Goal: Task Accomplishment & Management: Complete application form

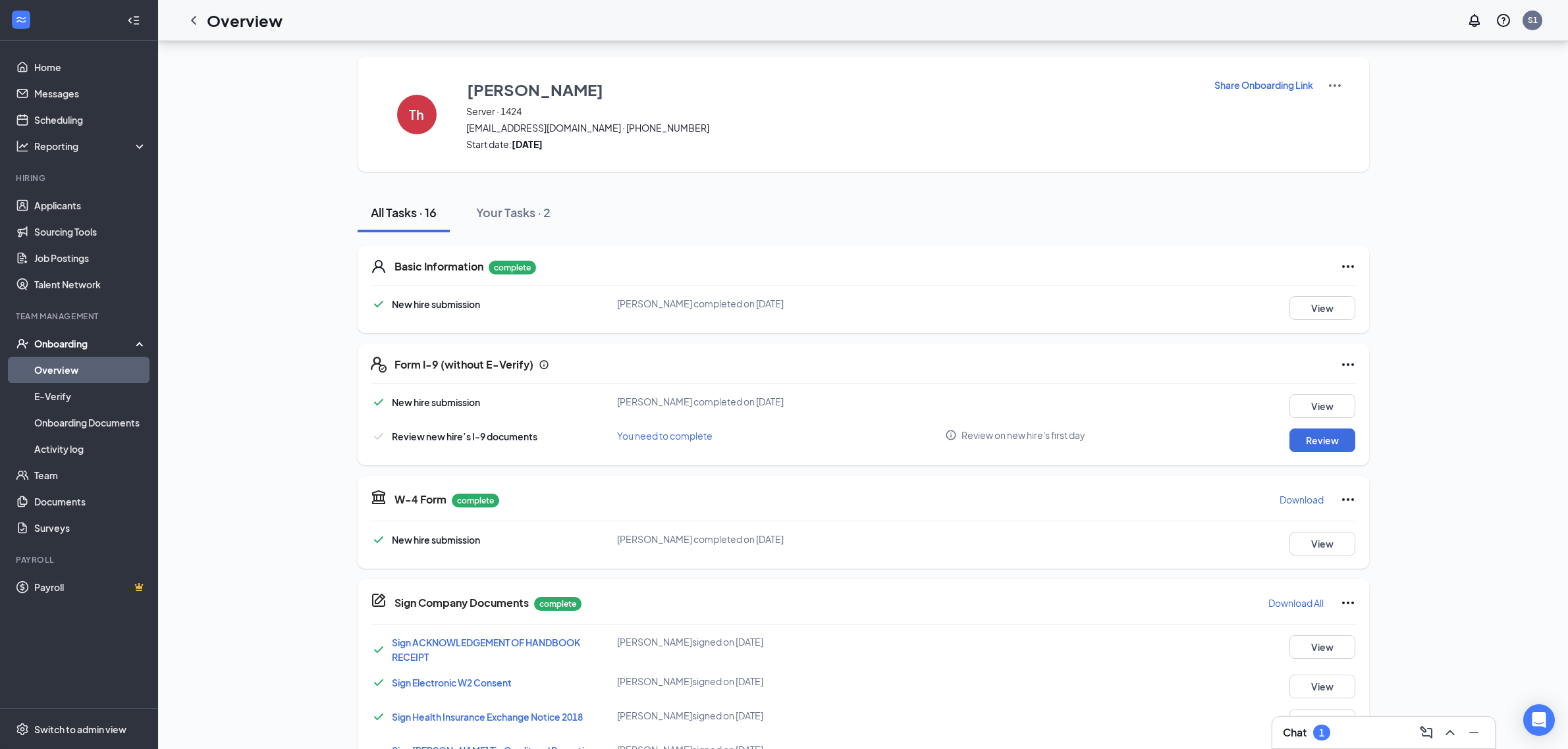
scroll to position [478, 0]
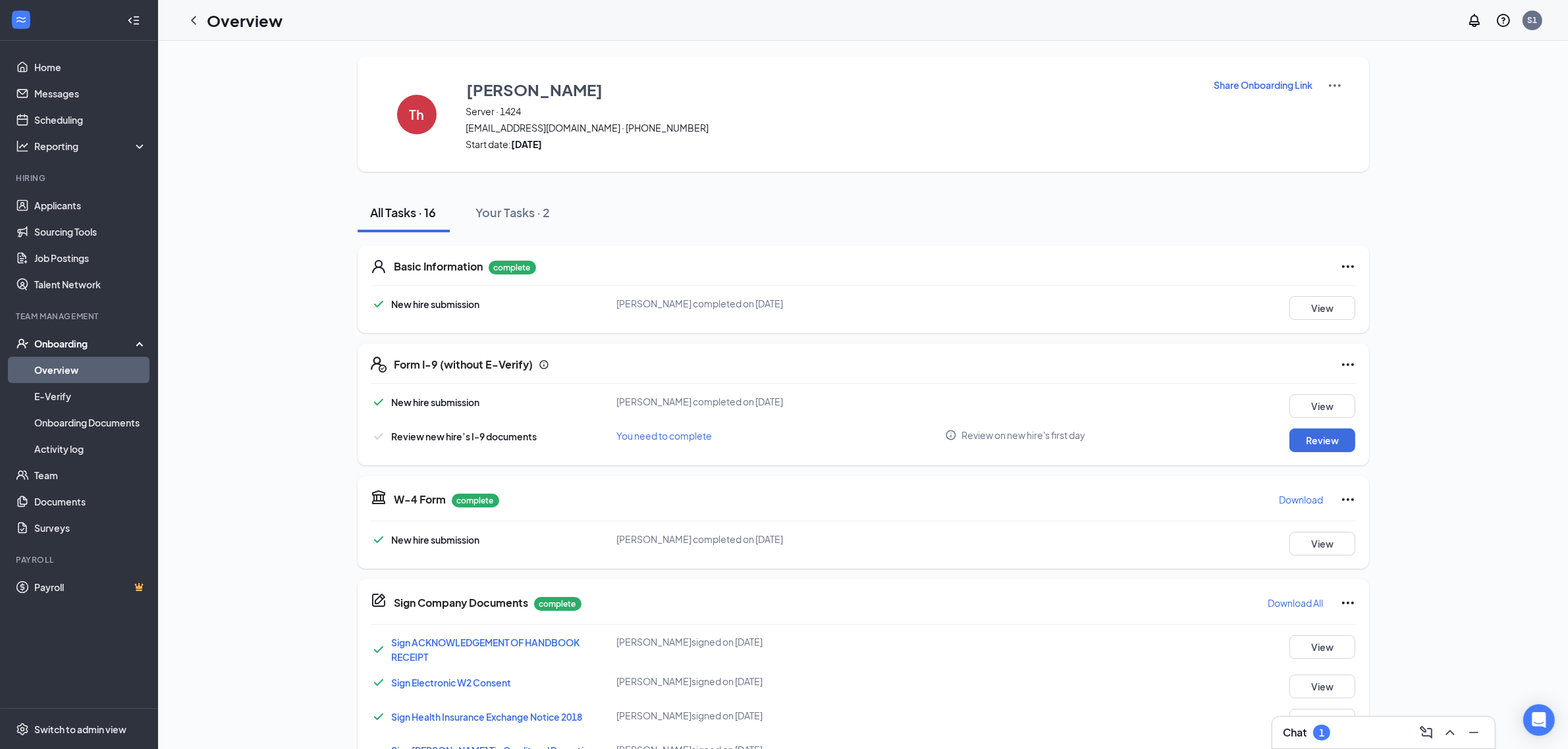
click at [534, 131] on span "[EMAIL_ADDRESS][DOMAIN_NAME] · [PHONE_NUMBER]" at bounding box center [832, 127] width 731 height 13
click at [534, 130] on span "[EMAIL_ADDRESS][DOMAIN_NAME] · [PHONE_NUMBER]" at bounding box center [832, 127] width 731 height 13
click at [534, 131] on span "[EMAIL_ADDRESS][DOMAIN_NAME] · [PHONE_NUMBER]" at bounding box center [832, 127] width 731 height 13
click at [603, 145] on span "Start date: [DATE]" at bounding box center [832, 143] width 731 height 13
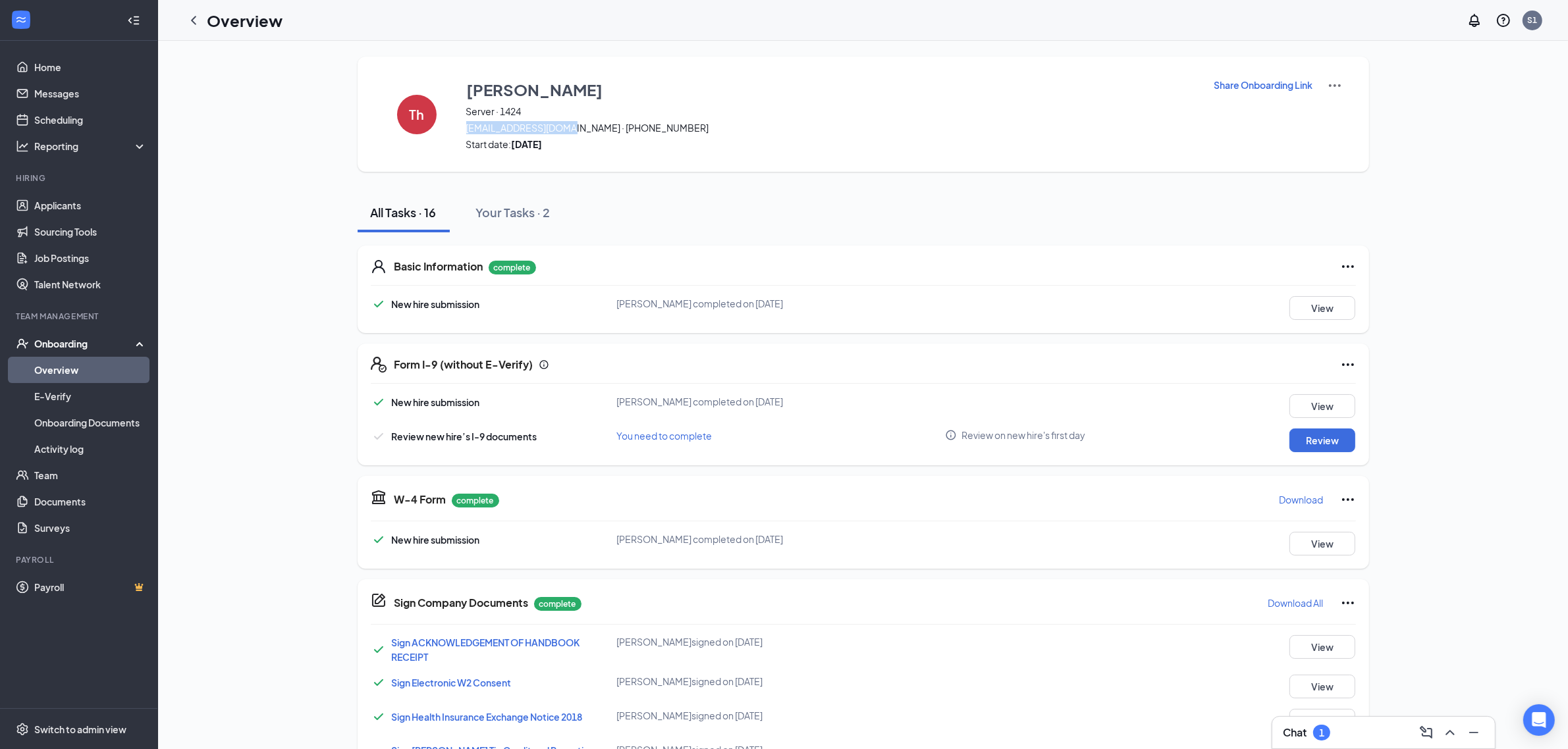
drag, startPoint x: 561, startPoint y: 129, endPoint x: 461, endPoint y: 131, distance: 100.0
click at [467, 131] on span "[EMAIL_ADDRESS][DOMAIN_NAME] · [PHONE_NUMBER]" at bounding box center [832, 127] width 731 height 13
copy span "[EMAIL_ADDRESS][DOMAIN_NAME]"
drag, startPoint x: 639, startPoint y: 131, endPoint x: 568, endPoint y: 131, distance: 71.0
click at [568, 131] on span "[EMAIL_ADDRESS][DOMAIN_NAME] · [PHONE_NUMBER]" at bounding box center [832, 127] width 731 height 13
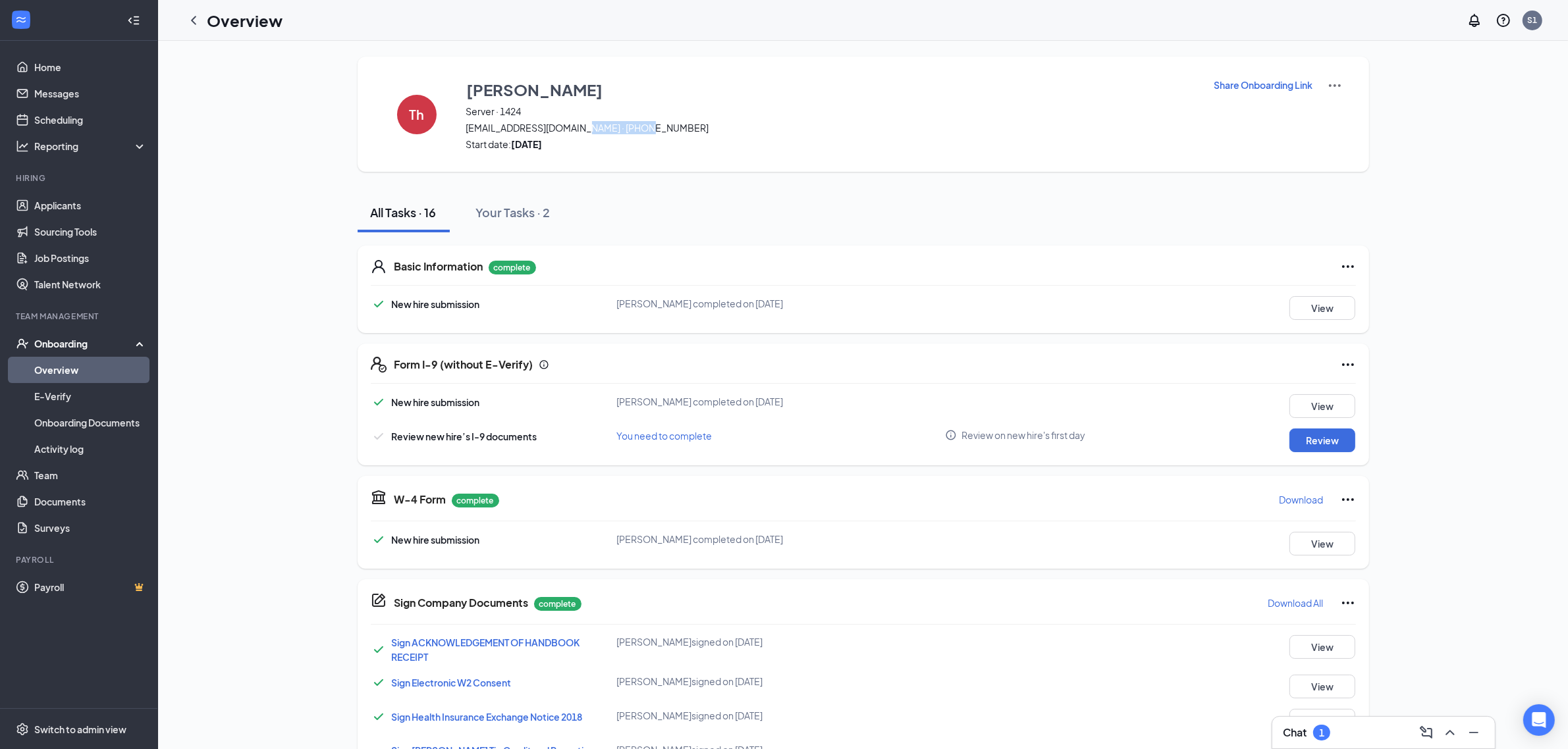
copy span "325) 201-5268"
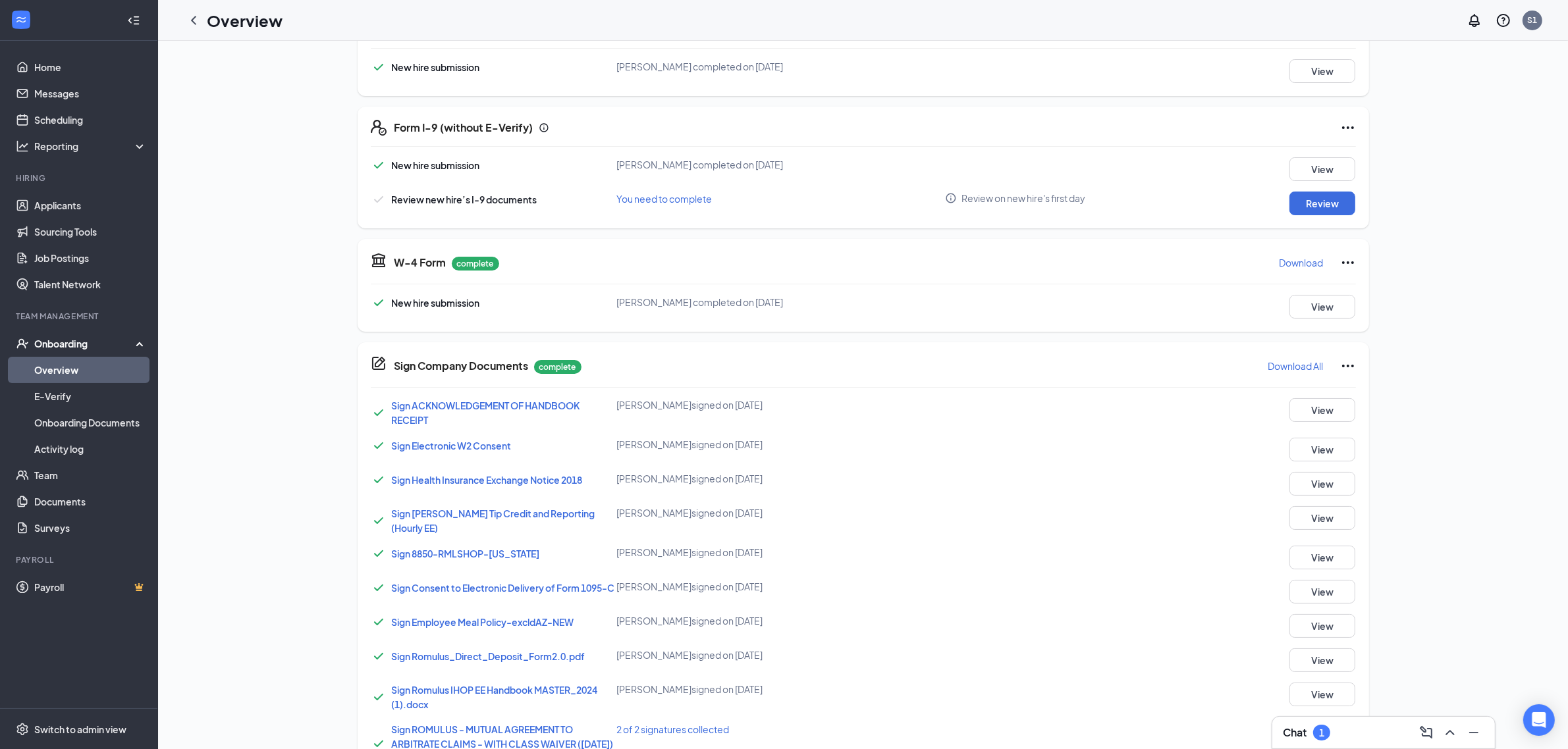
scroll to position [82, 0]
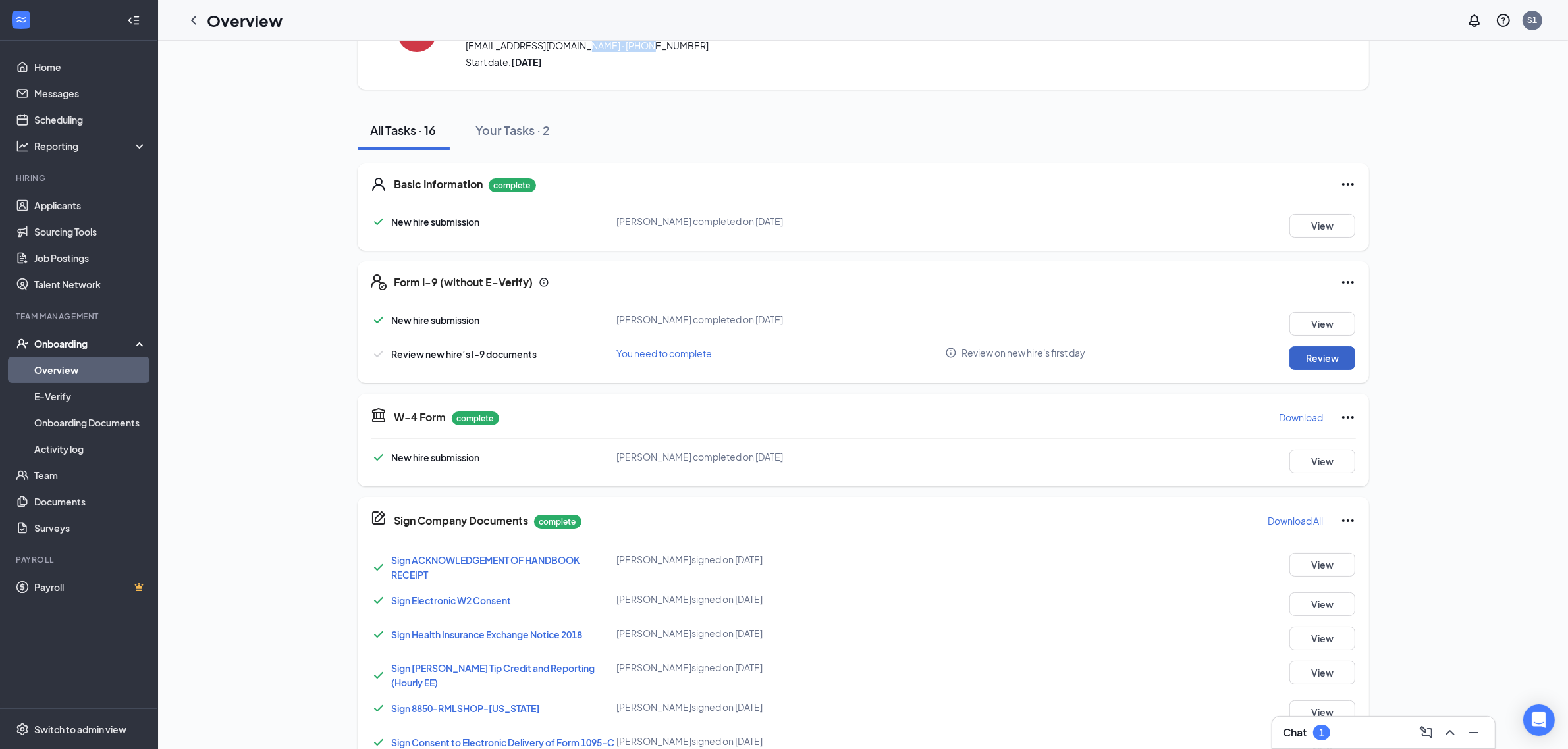
click at [1310, 360] on button "Review" at bounding box center [1322, 358] width 66 height 24
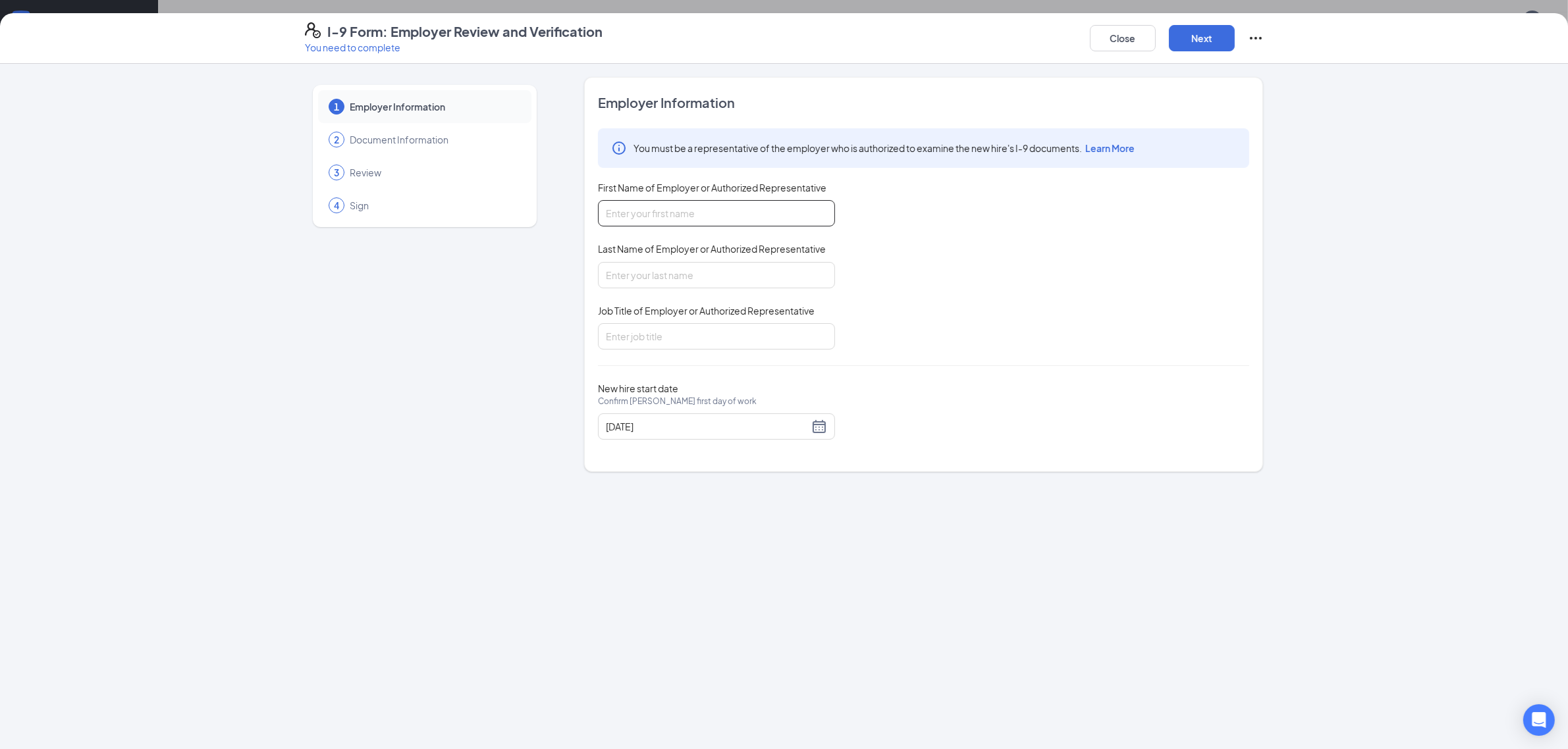
click at [779, 213] on input "First Name of Employer or Authorized Representative" at bounding box center [717, 213] width 237 height 27
type input "Destinee"
type input "[PERSON_NAME]"
click at [697, 326] on input "Job Title of Employer or Authorized Representative" at bounding box center [717, 336] width 237 height 27
type input "Agm"
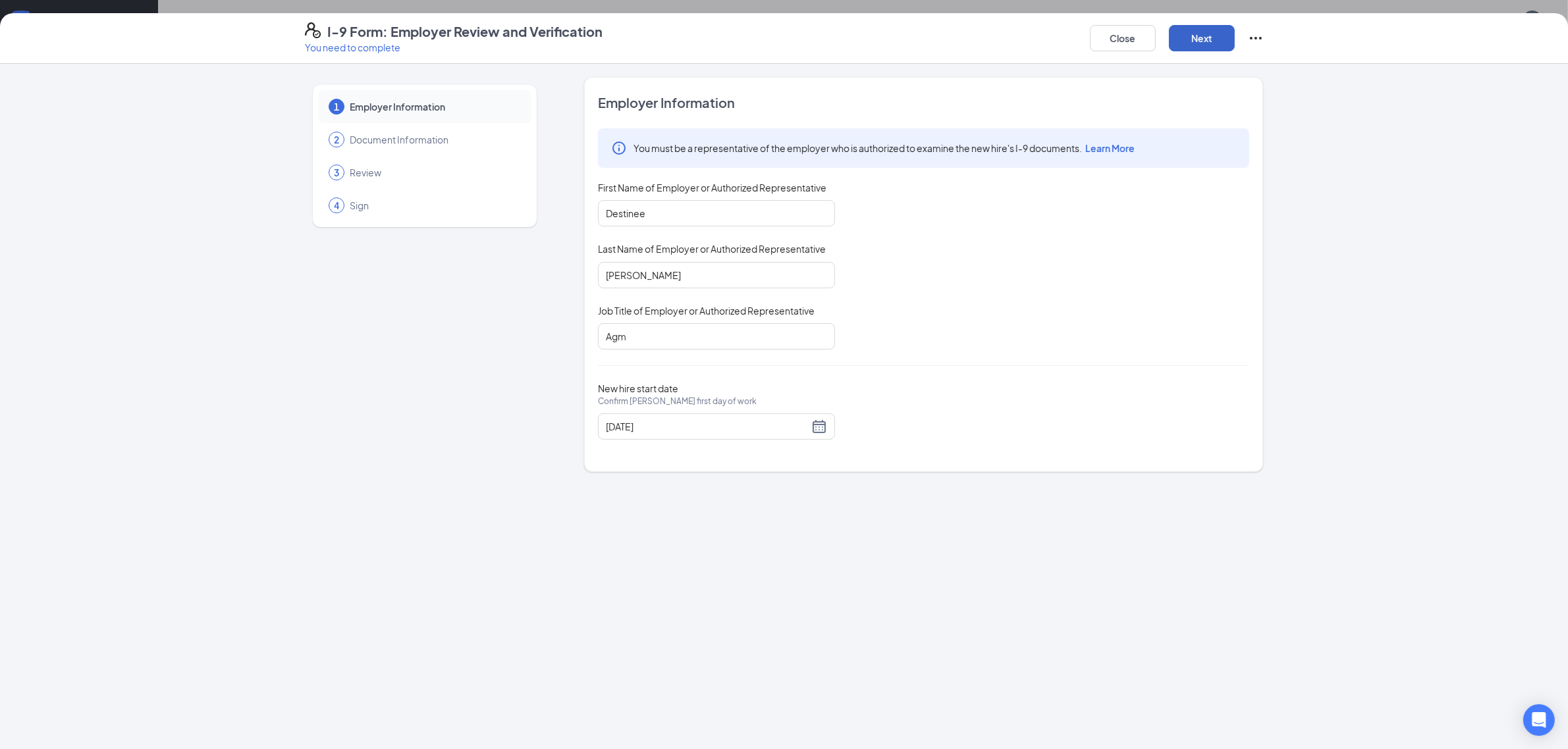
click at [1205, 35] on button "Next" at bounding box center [1201, 38] width 66 height 27
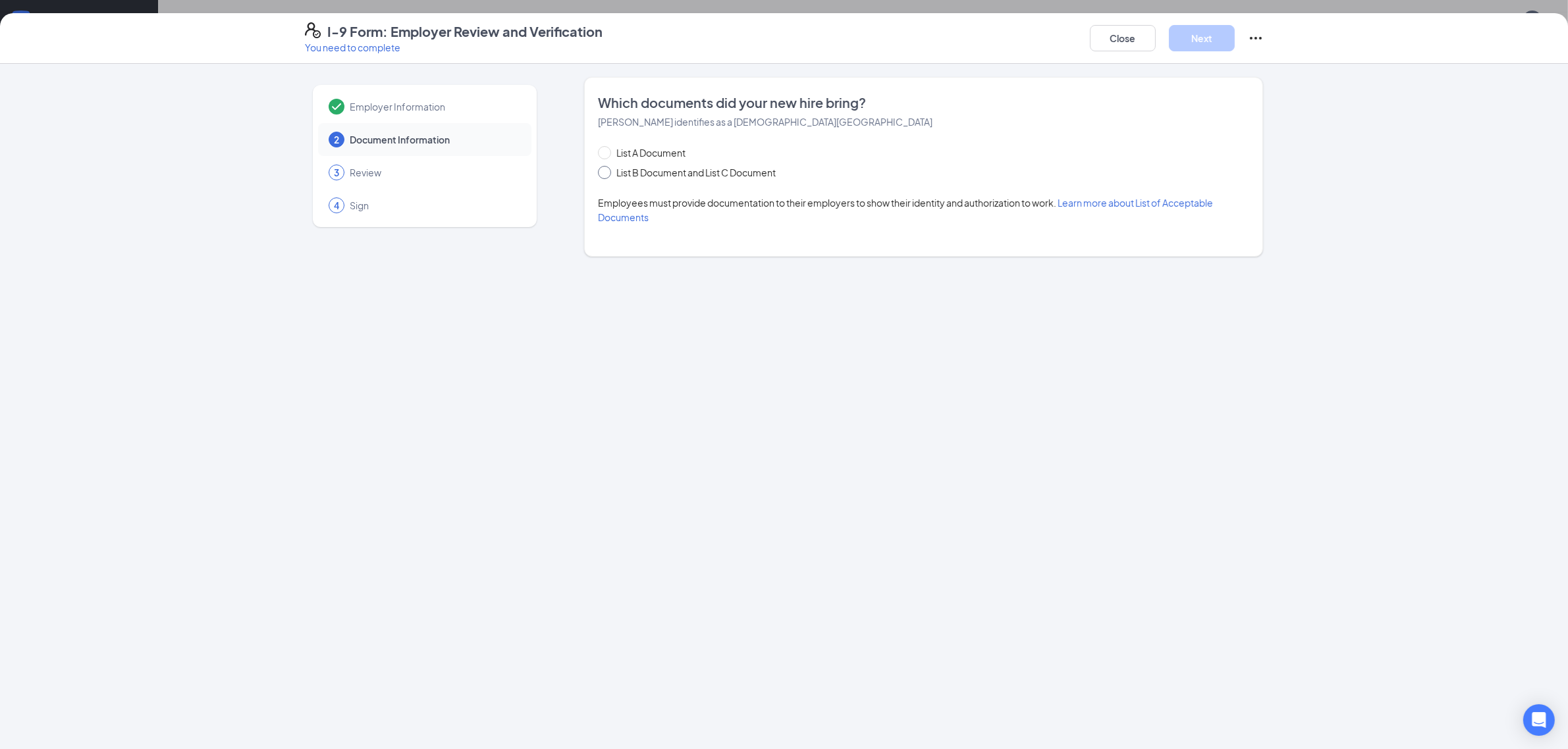
click at [642, 171] on span "List B Document and List C Document" at bounding box center [696, 172] width 170 height 15
click at [607, 171] on input "List B Document and List C Document" at bounding box center [602, 170] width 9 height 9
radio input "true"
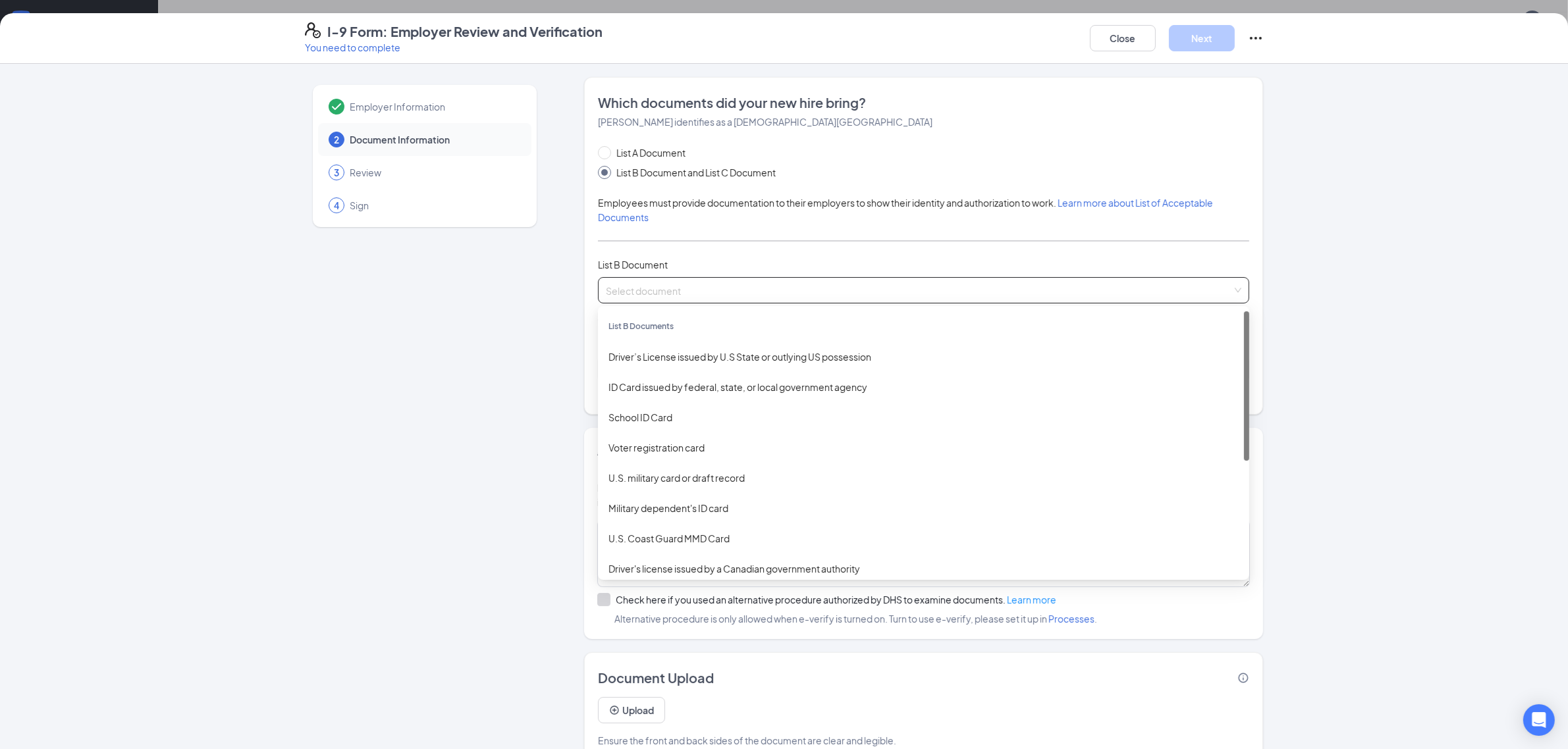
click at [718, 296] on input "search" at bounding box center [918, 287] width 626 height 20
click at [716, 359] on div "Driver’s License issued by U.S State or outlying US possession" at bounding box center [923, 356] width 630 height 15
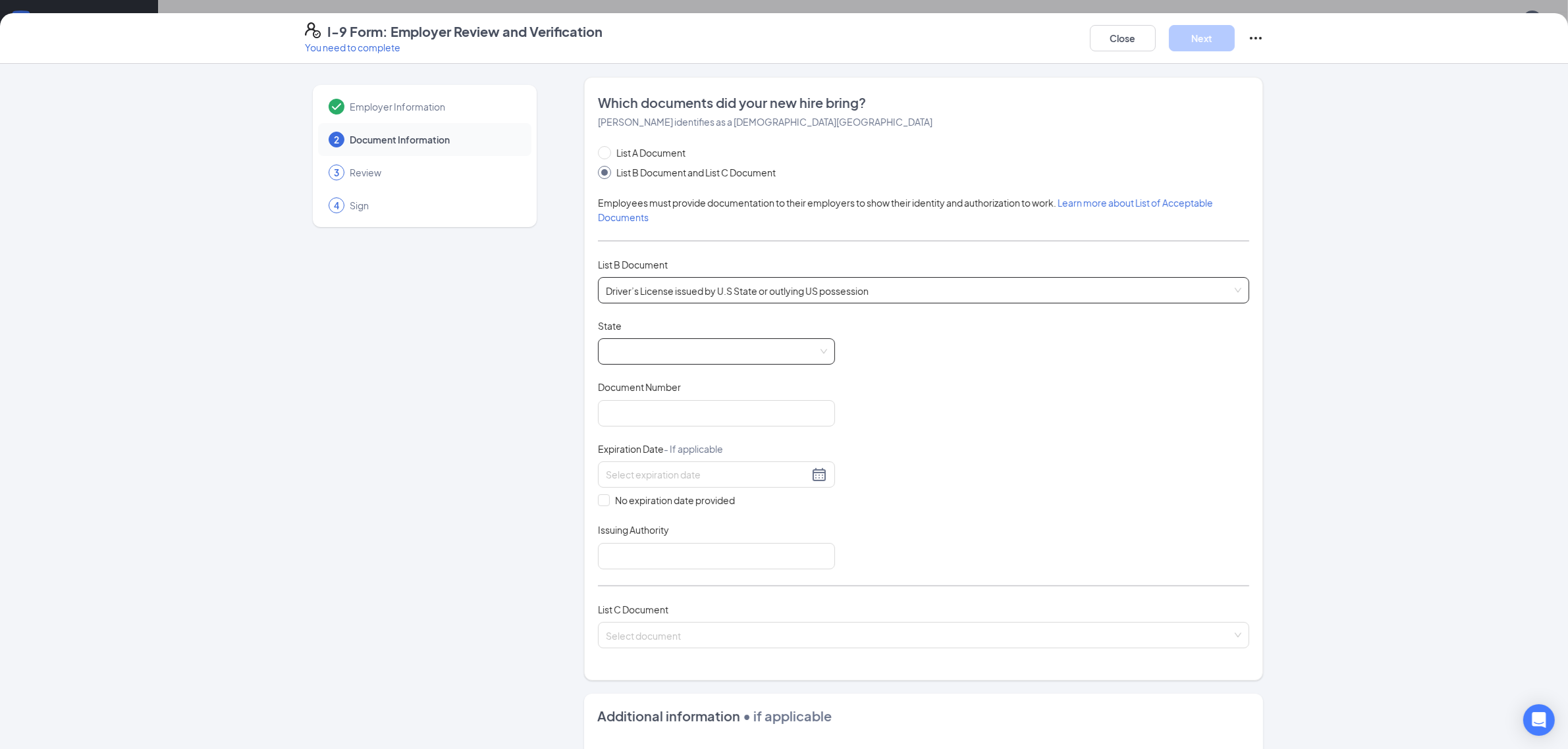
click at [637, 350] on span at bounding box center [717, 351] width 222 height 25
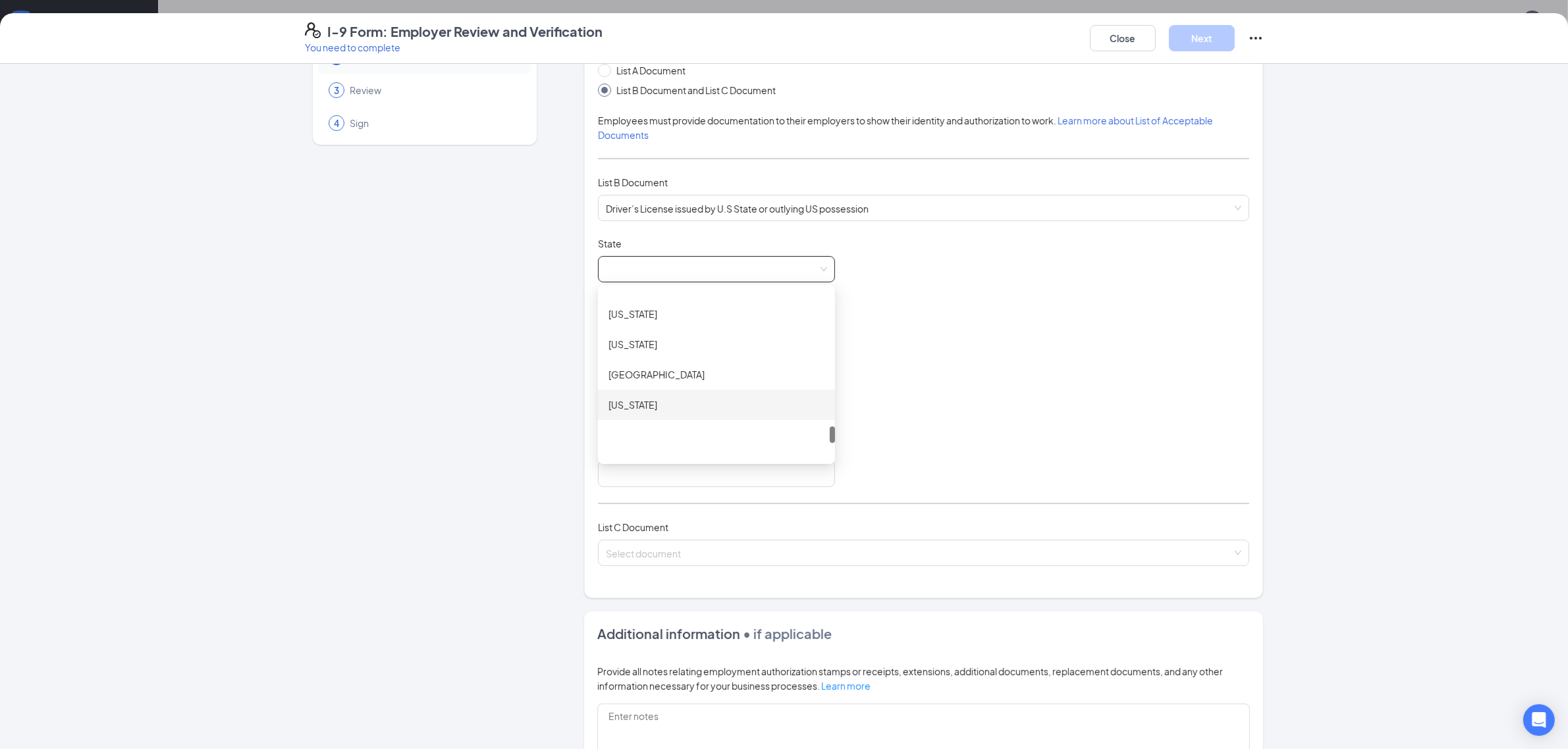
scroll to position [1362, 0]
click at [668, 363] on div "[US_STATE]" at bounding box center [716, 366] width 216 height 15
click at [717, 337] on input "Document Number" at bounding box center [717, 331] width 237 height 27
type input "11873120"
click at [742, 392] on input at bounding box center [707, 392] width 203 height 15
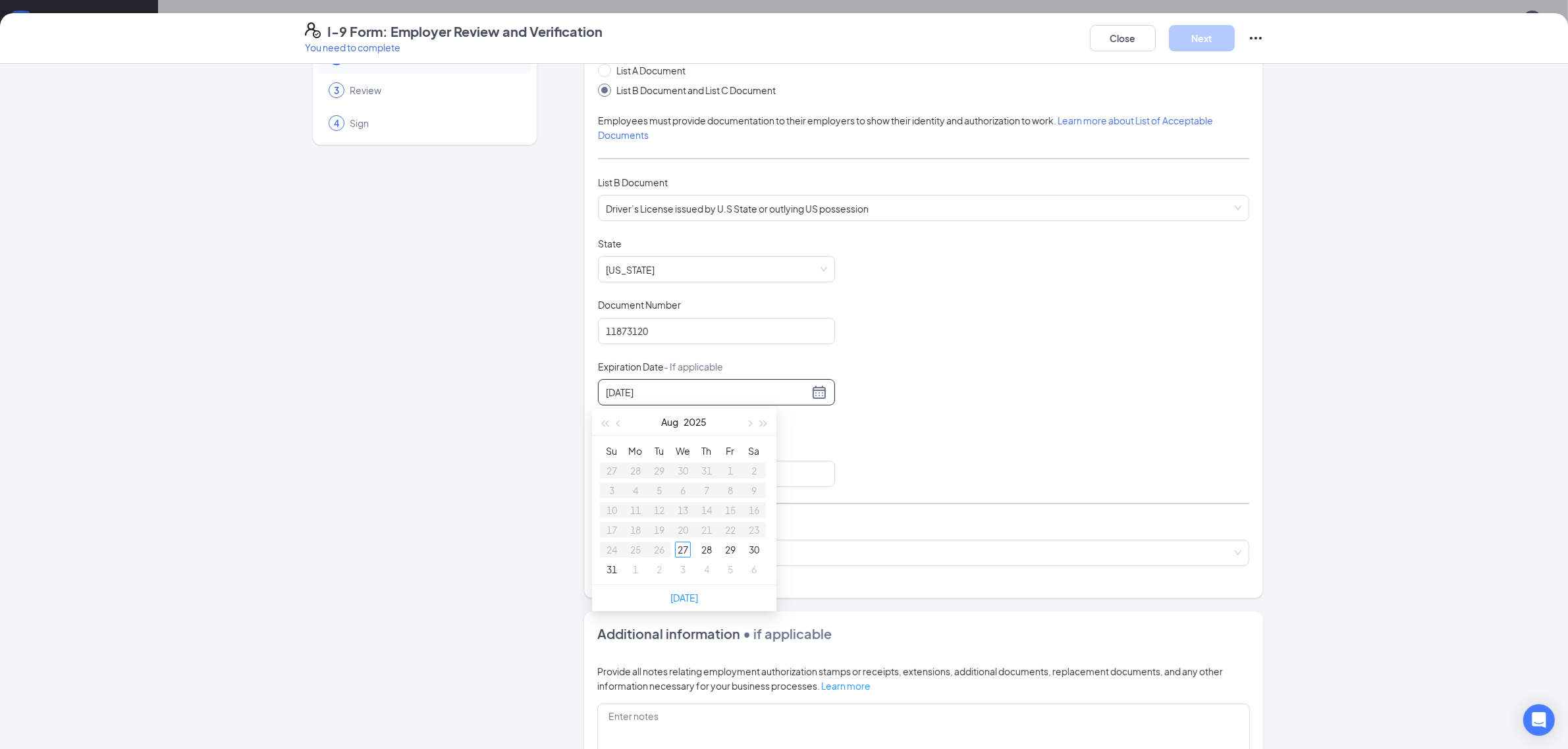
type input "[DATE]"
click at [870, 400] on div "Document Title Driver’s License issued by U.S State or outlying US possession S…" at bounding box center [924, 362] width 651 height 250
click at [821, 387] on div at bounding box center [717, 392] width 237 height 27
click at [811, 390] on div at bounding box center [717, 393] width 222 height 15
click at [767, 423] on button "button" at bounding box center [764, 422] width 15 height 27
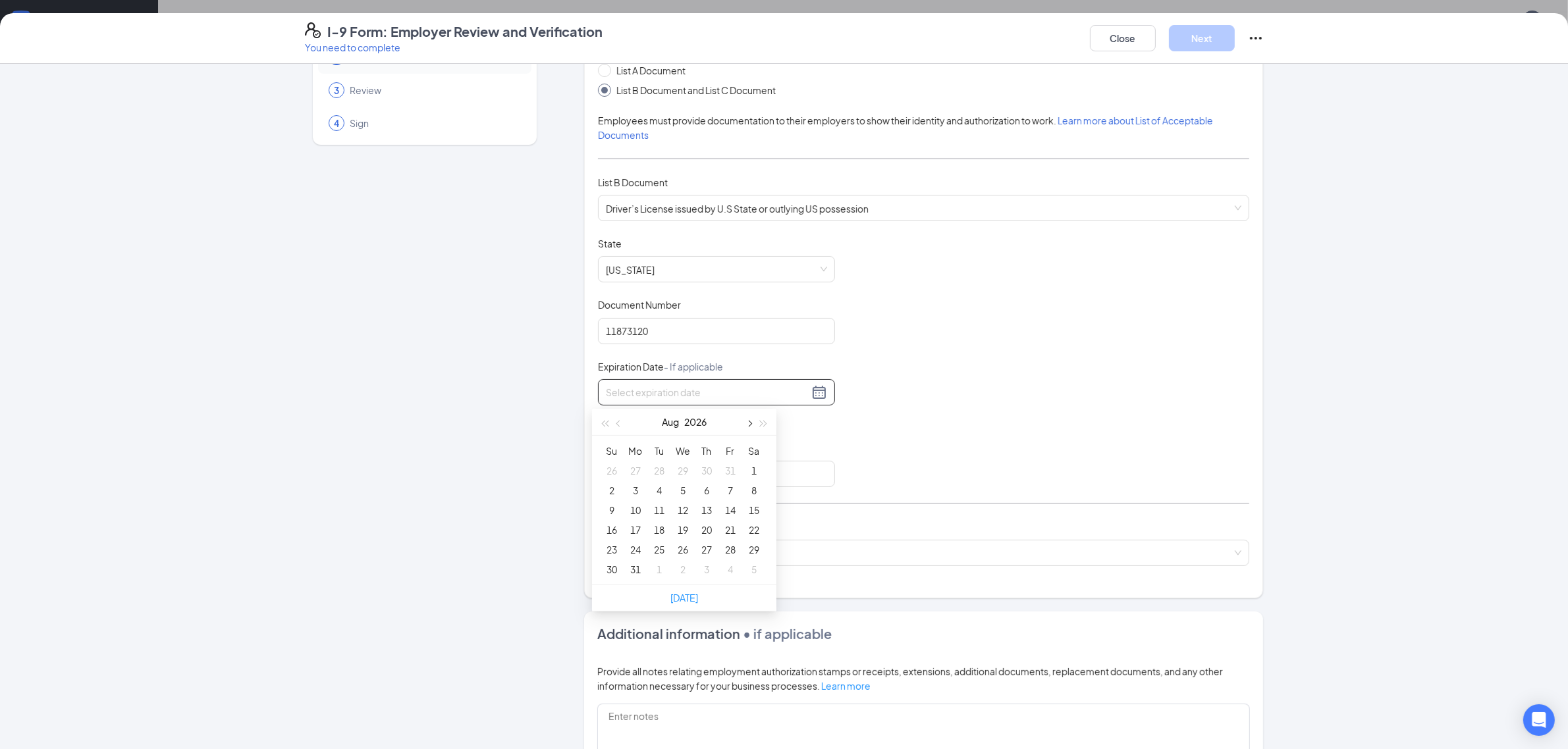
click at [749, 420] on button "button" at bounding box center [748, 422] width 15 height 27
click at [749, 419] on button "button" at bounding box center [748, 422] width 15 height 27
type input "[DATE]"
click at [657, 492] on div "6" at bounding box center [659, 490] width 15 height 15
click at [676, 466] on input "Issuing Authority" at bounding box center [717, 473] width 237 height 27
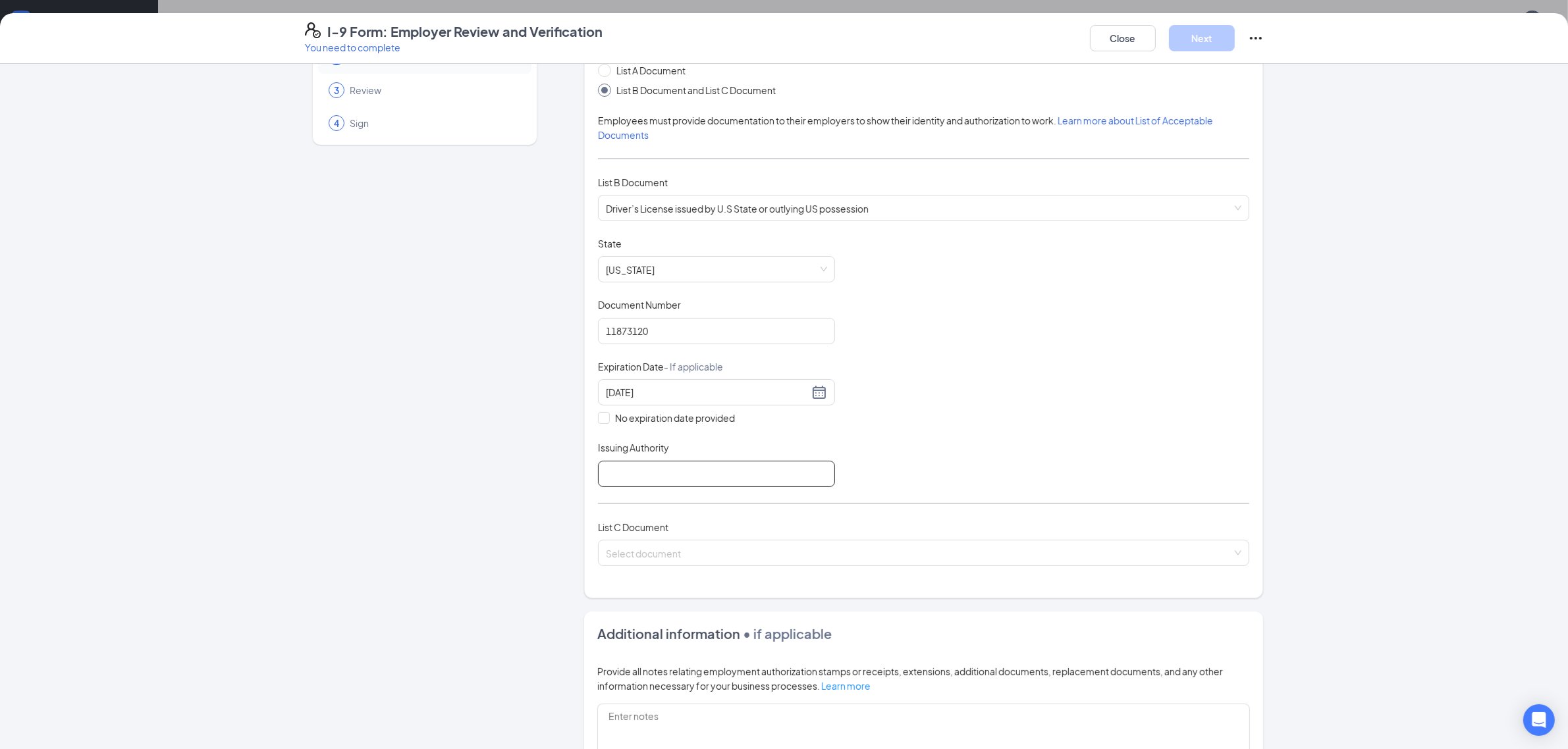
type input "[GEOGRAPHIC_DATA]"
click at [632, 557] on input "search" at bounding box center [918, 550] width 626 height 20
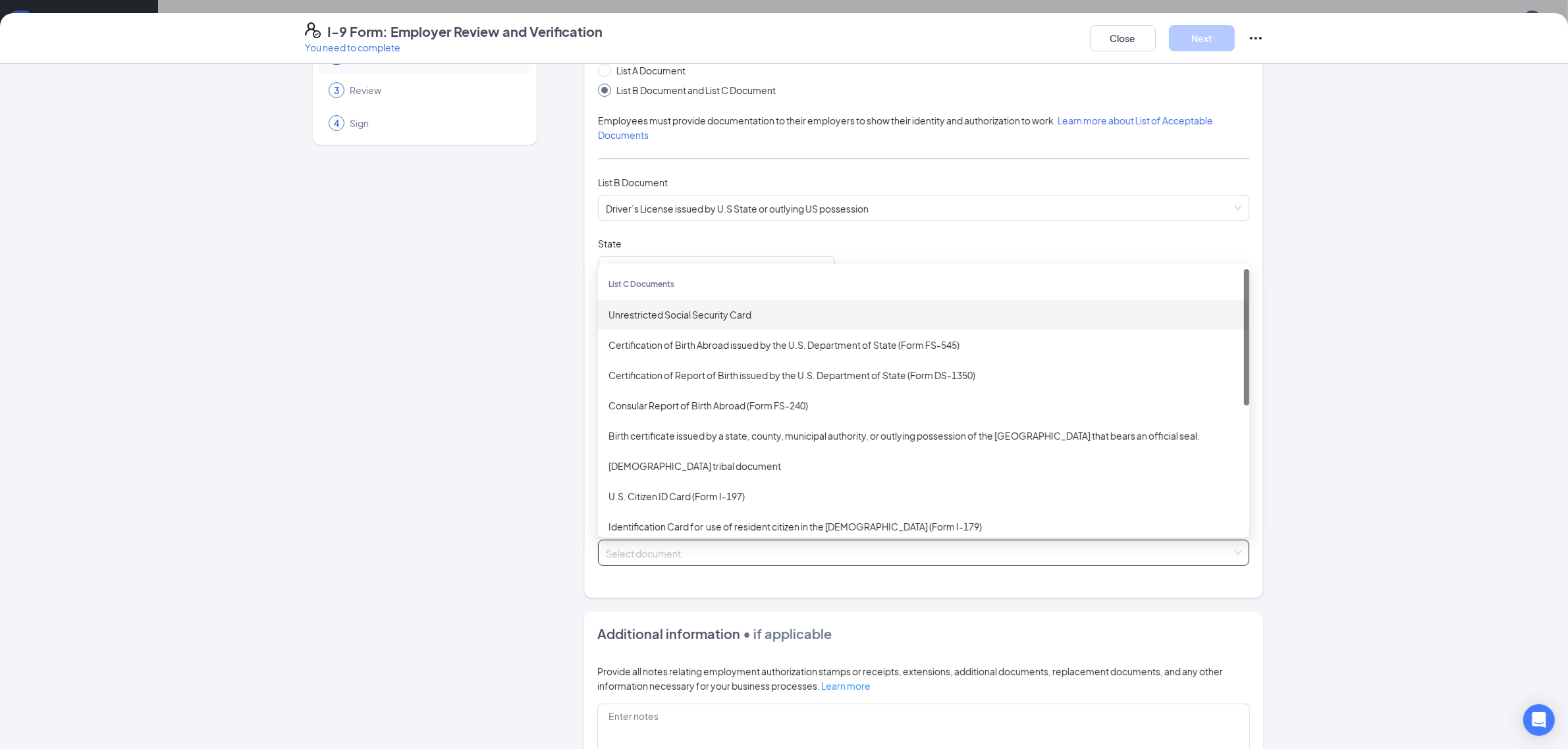
click at [657, 326] on div "Unrestricted Social Security Card" at bounding box center [924, 314] width 651 height 30
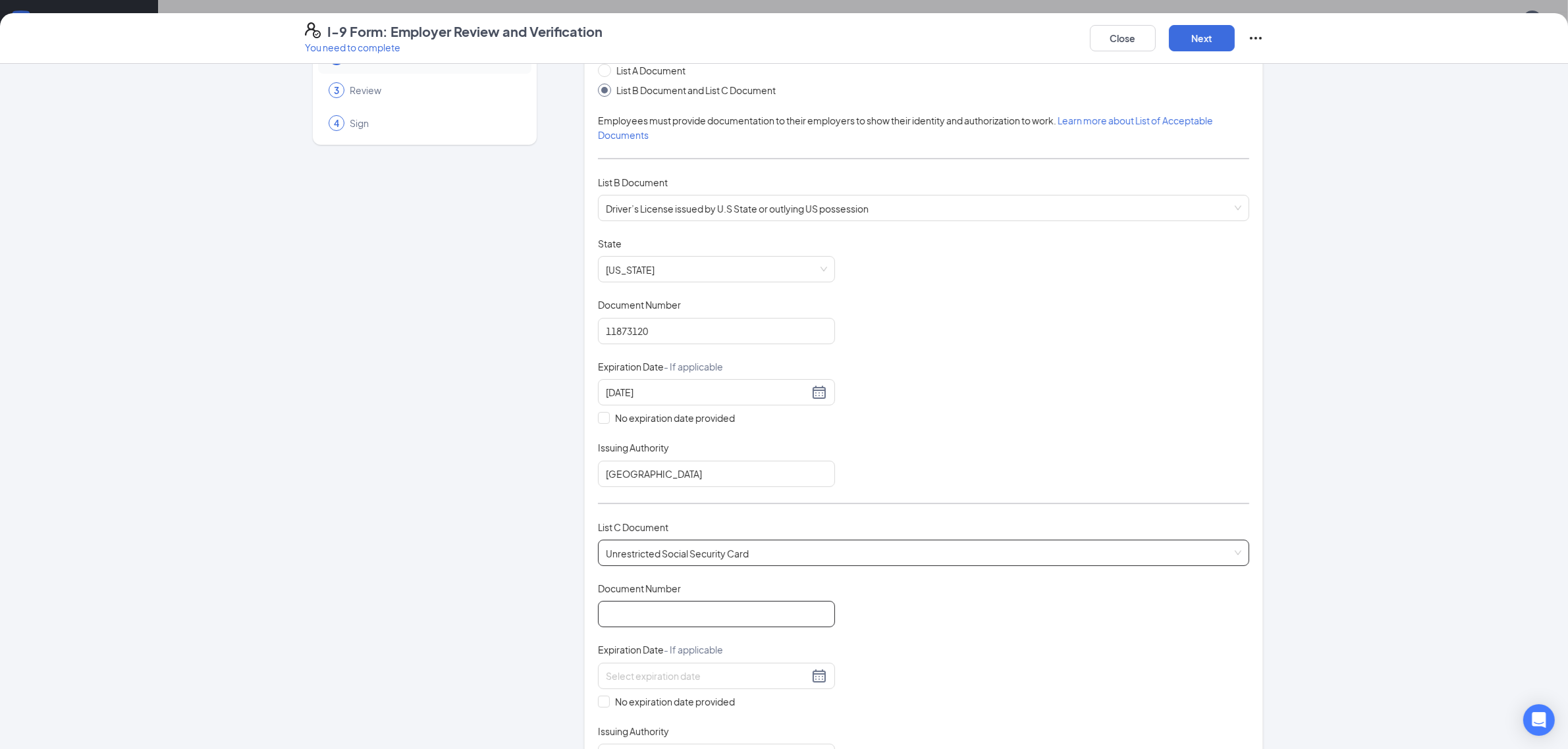
click at [659, 617] on input "Document Number" at bounding box center [717, 614] width 237 height 27
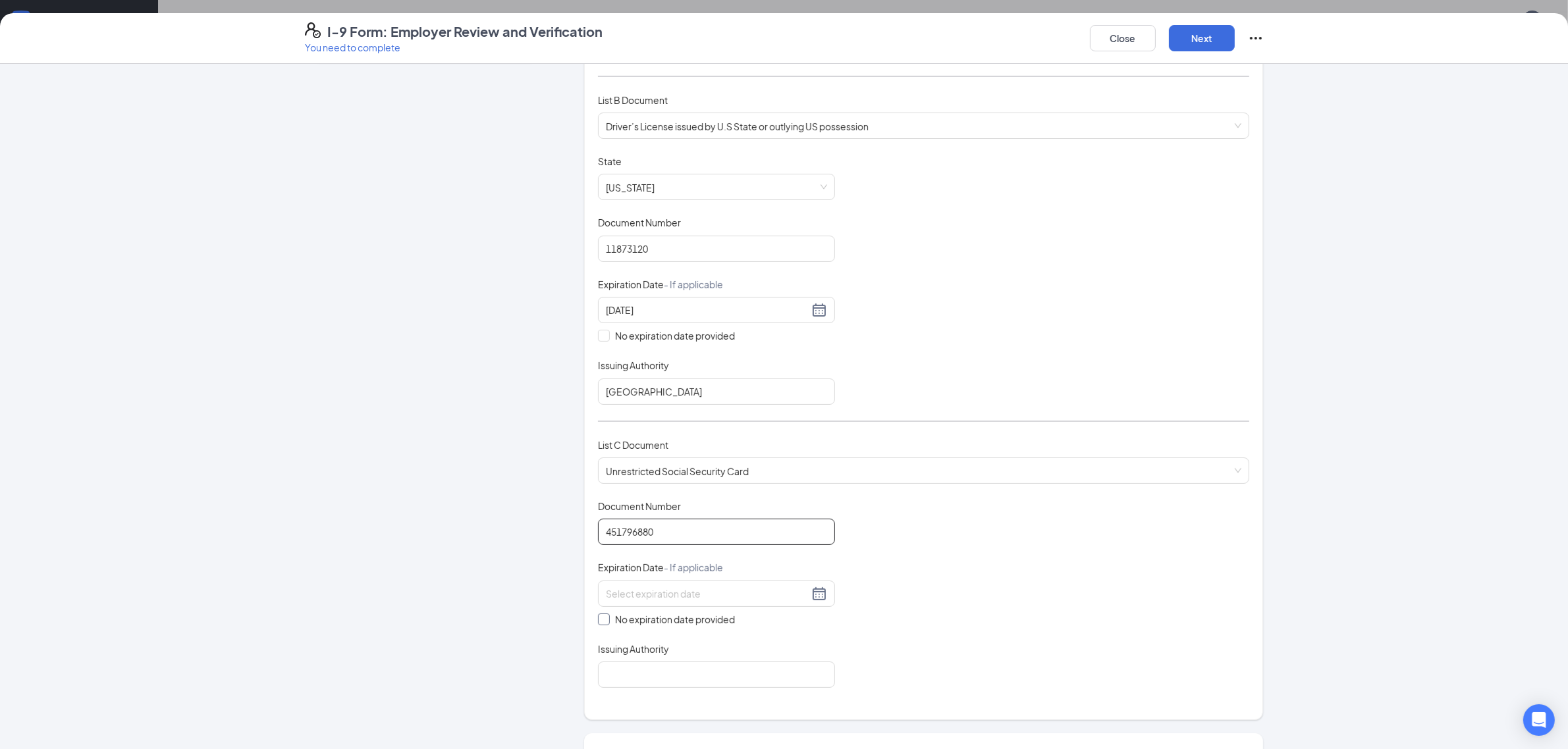
type input "451796880"
click at [598, 620] on input "No expiration date provided" at bounding box center [602, 618] width 9 height 9
checkbox input "true"
click at [647, 697] on div "Which documents did your new hire bring? [PERSON_NAME] identifies as a [DEMOGRA…" at bounding box center [924, 317] width 651 height 777
click at [666, 683] on input "Issuing Authority" at bounding box center [717, 677] width 237 height 27
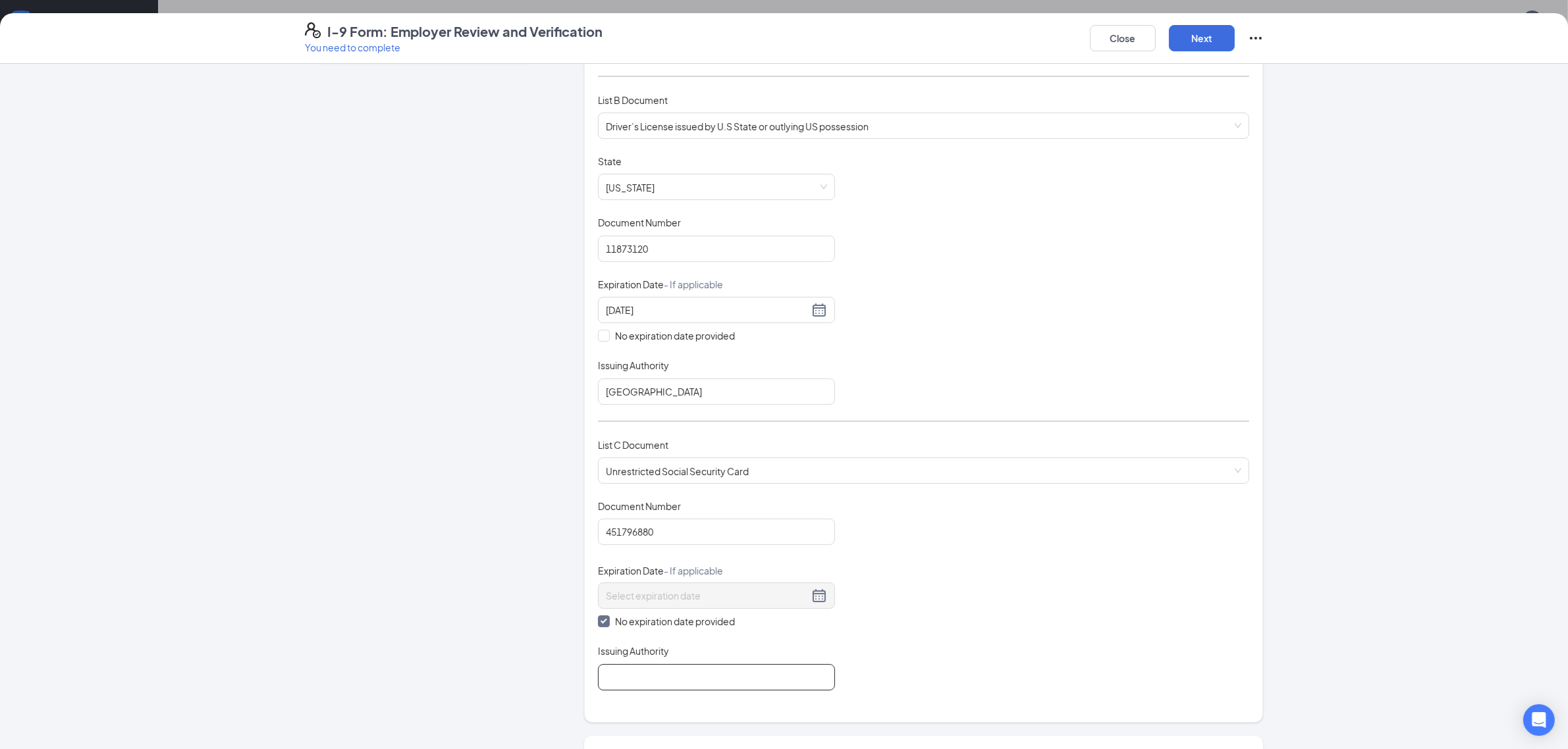
type input "ssa"
click at [1193, 31] on button "Next" at bounding box center [1201, 38] width 66 height 27
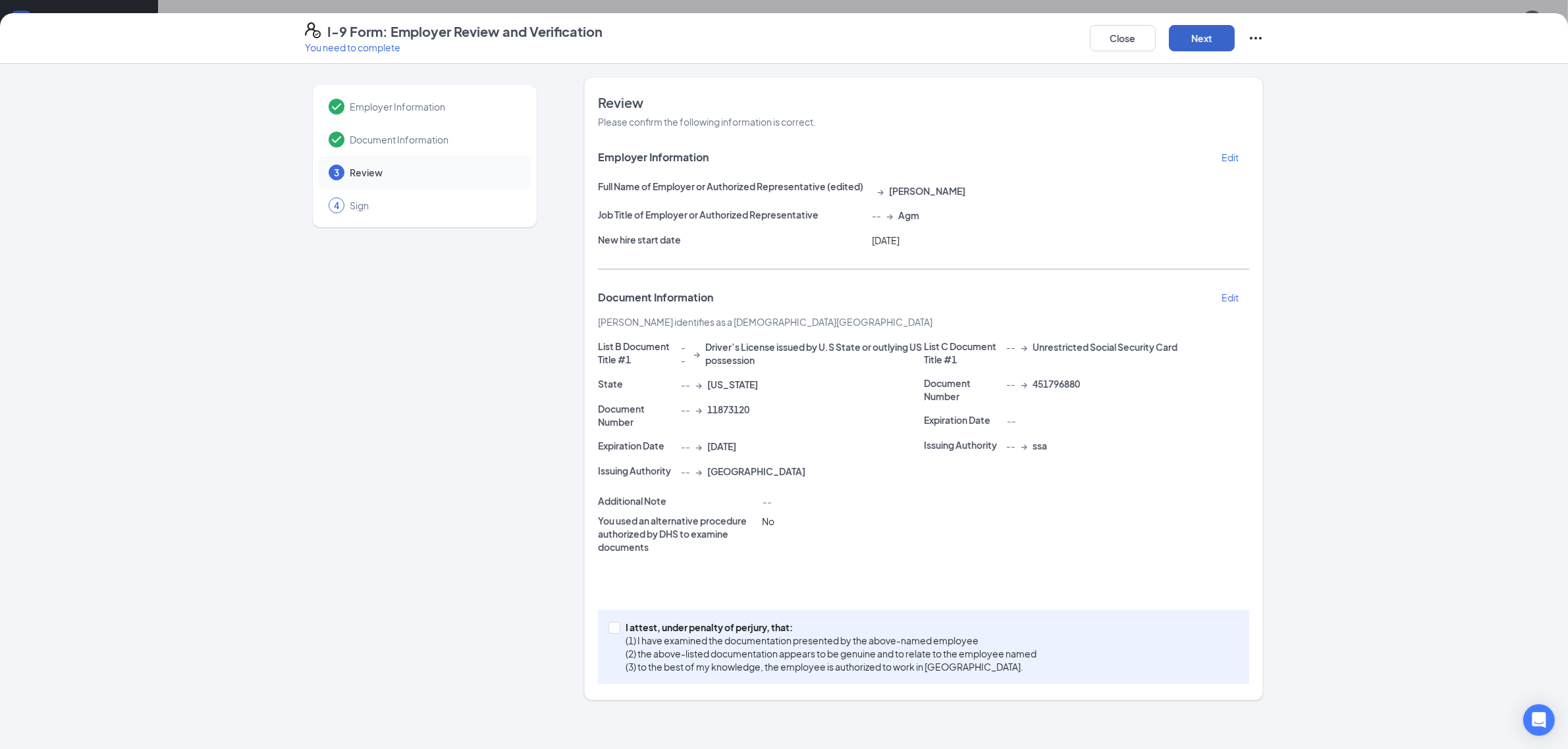
scroll to position [0, 0]
click at [619, 621] on label "I attest, under penalty of [PERSON_NAME], that: (1) I have examined the documen…" at bounding box center [825, 647] width 433 height 52
click at [618, 622] on input "I attest, under penalty of [PERSON_NAME], that: (1) I have examined the documen…" at bounding box center [613, 626] width 9 height 9
checkbox input "true"
click at [1191, 35] on button "Next" at bounding box center [1201, 38] width 66 height 27
